Goal: Navigation & Orientation: Find specific page/section

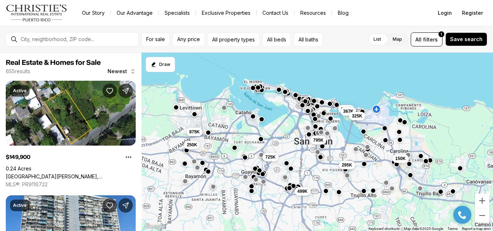
drag, startPoint x: 253, startPoint y: 184, endPoint x: 253, endPoint y: 138, distance: 45.8
click at [253, 138] on div "795K 150K 295K 653K 367K 325K 250K 725K 499K 875K" at bounding box center [317, 142] width 352 height 179
